Goal: Use online tool/utility

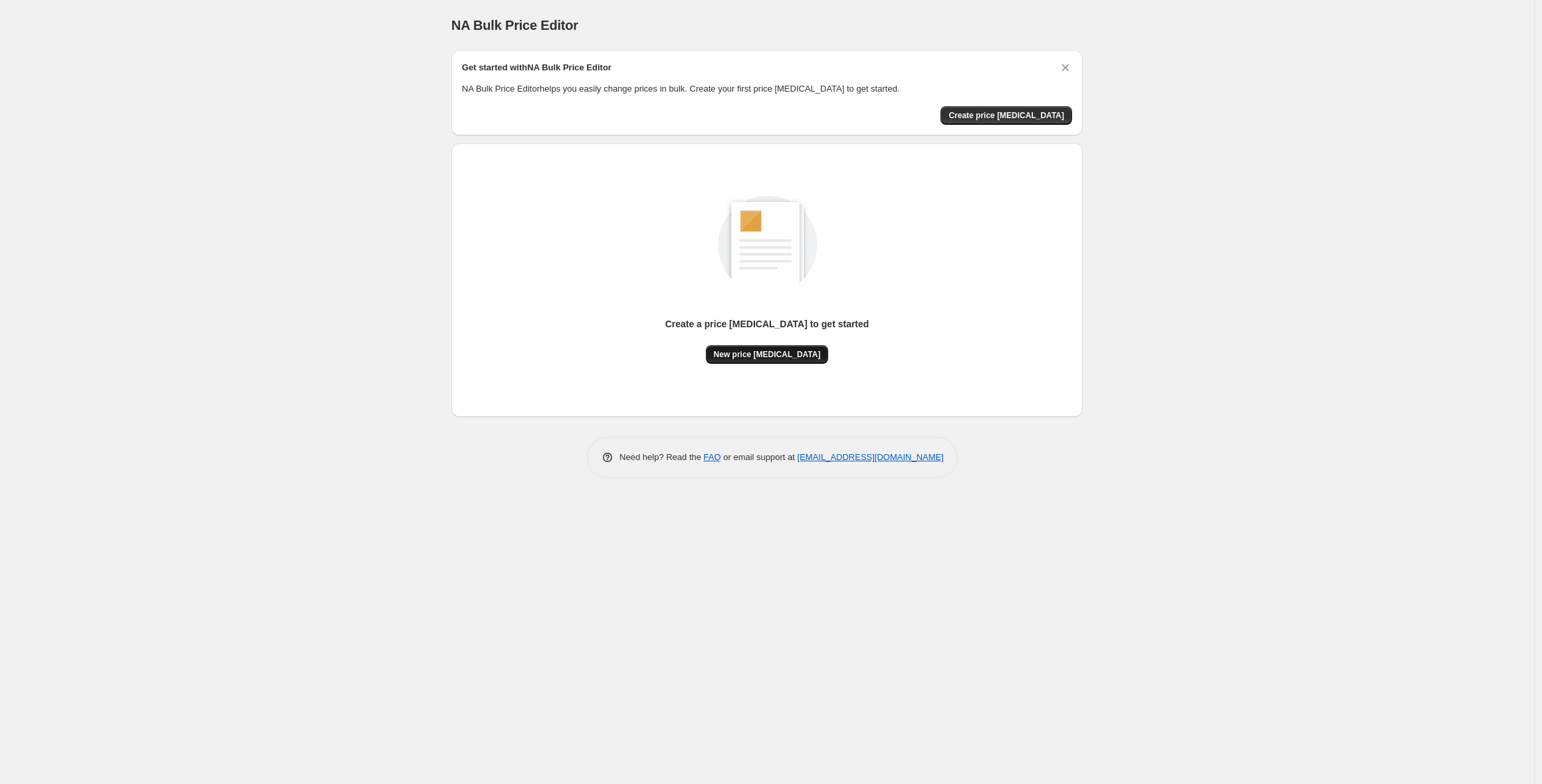
click at [736, 356] on span "New price [MEDICAL_DATA]" at bounding box center [768, 355] width 107 height 11
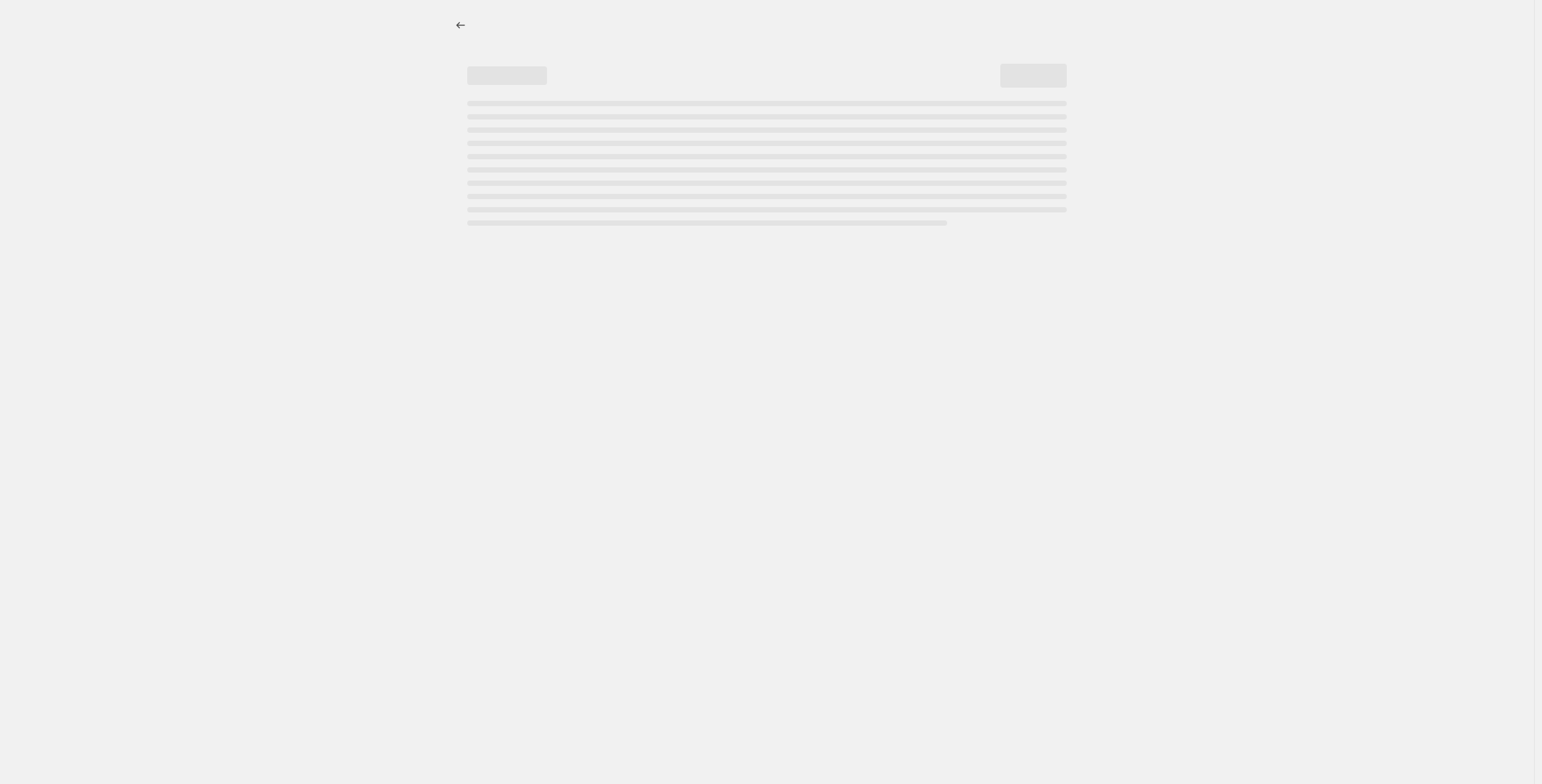
select select "percentage"
